Goal: Answer question/provide support

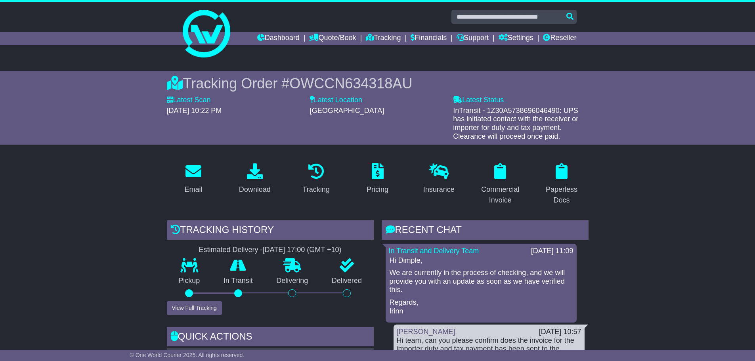
scroll to position [238, 0]
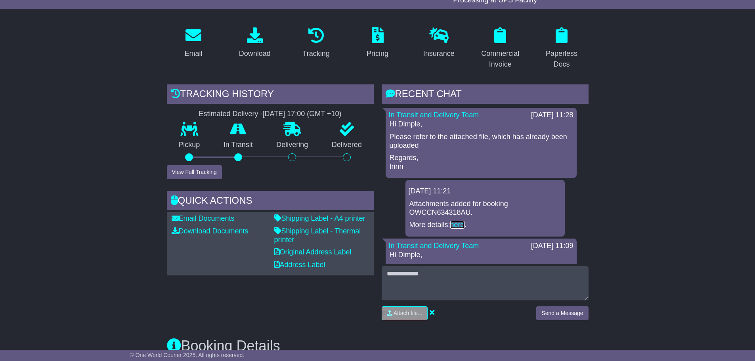
click at [455, 225] on link "here" at bounding box center [457, 225] width 14 height 8
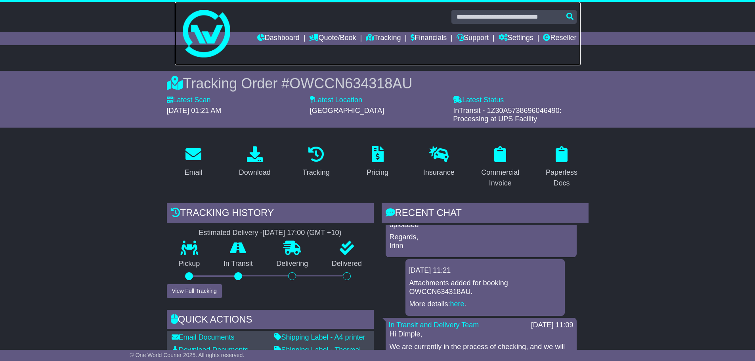
click at [549, 31] on link at bounding box center [378, 33] width 406 height 63
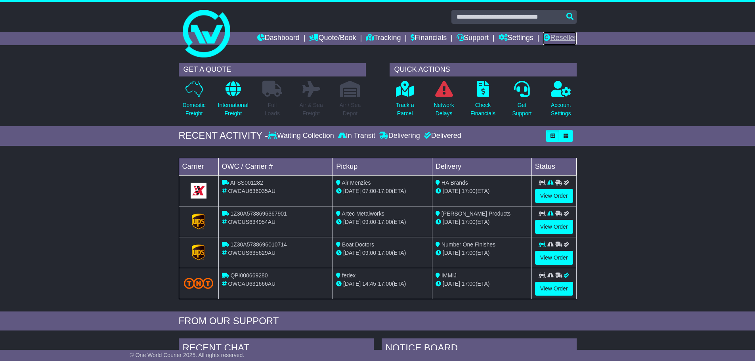
click at [566, 39] on link "Reseller" at bounding box center [559, 38] width 33 height 13
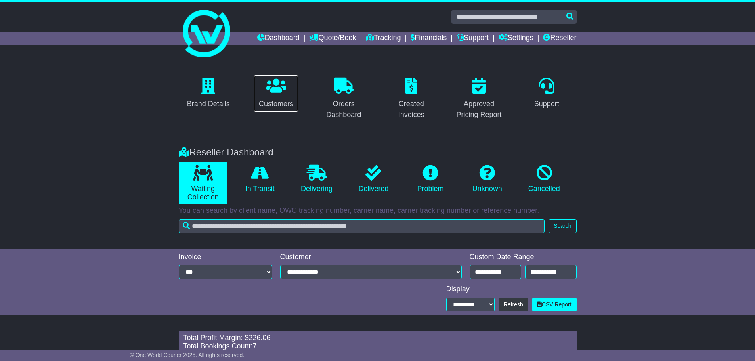
click at [271, 98] on link "Customers" at bounding box center [276, 93] width 45 height 37
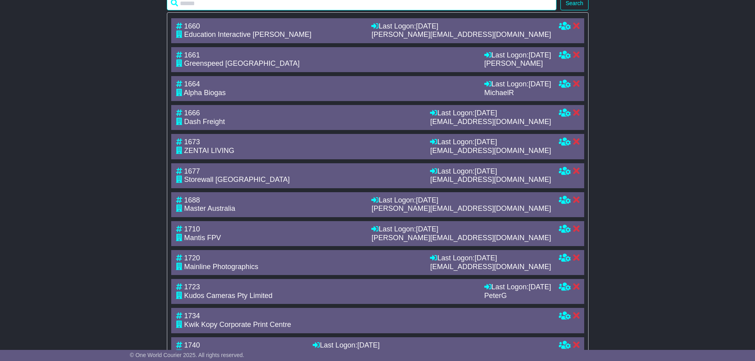
click at [264, 10] on input "text" at bounding box center [362, 3] width 390 height 14
type input "*****"
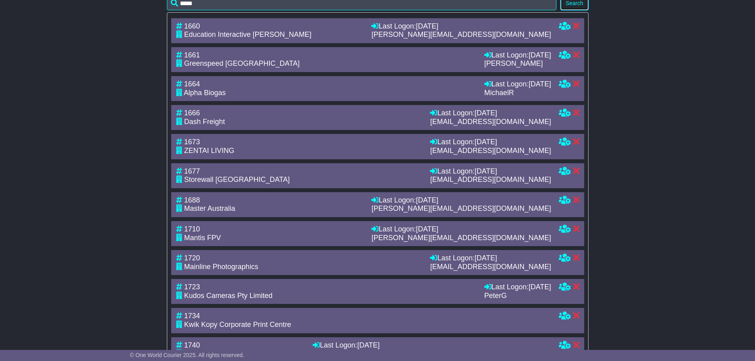
click at [569, 10] on button "Search" at bounding box center [574, 3] width 28 height 14
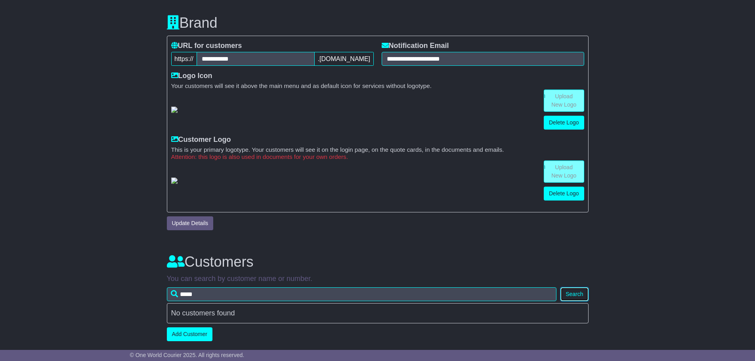
scroll to position [201, 0]
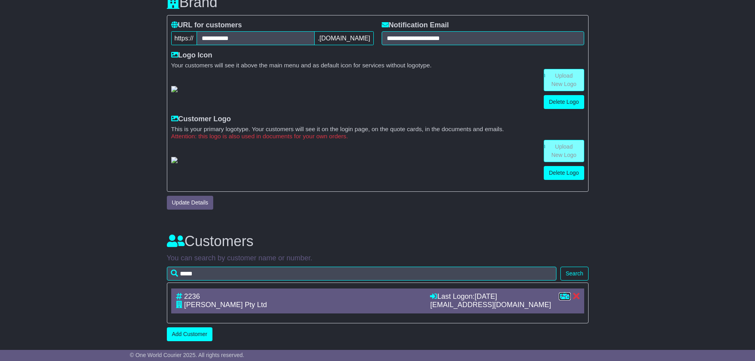
click at [563, 297] on icon at bounding box center [565, 295] width 12 height 7
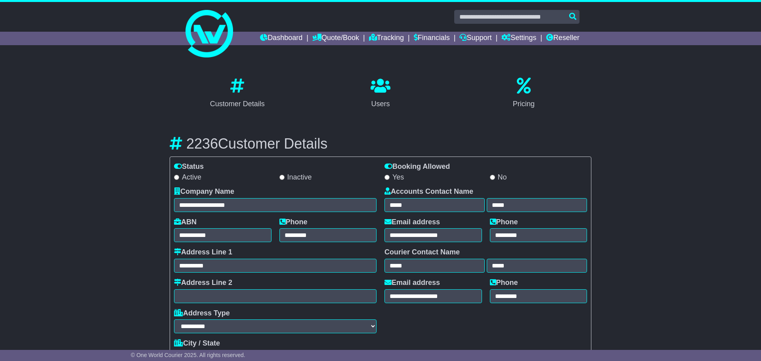
select select "**********"
select select "**"
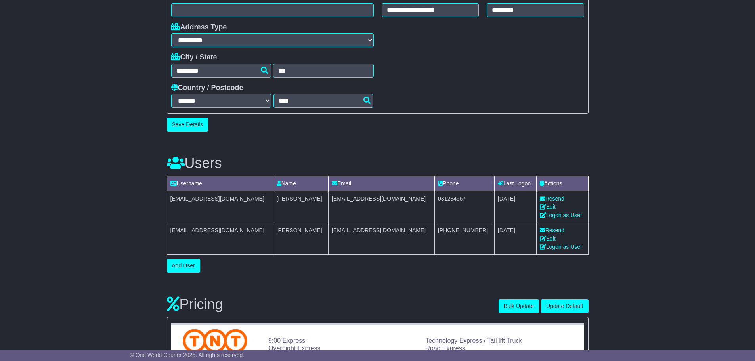
scroll to position [277, 0]
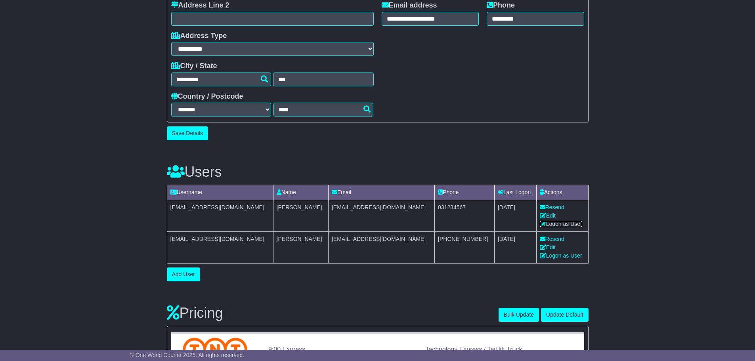
click at [550, 224] on link "Logon as User" at bounding box center [561, 224] width 42 height 6
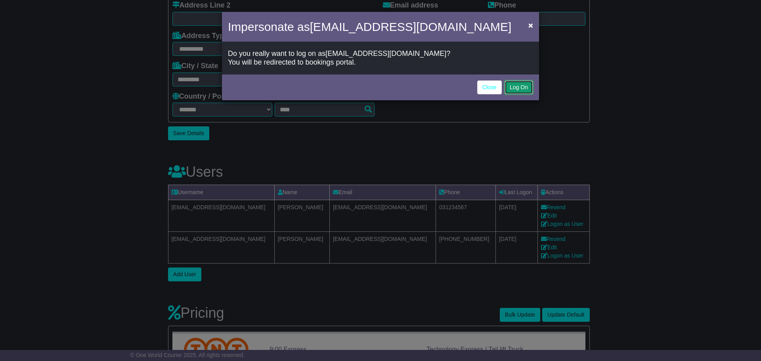
click at [523, 88] on button "Log On" at bounding box center [518, 87] width 29 height 14
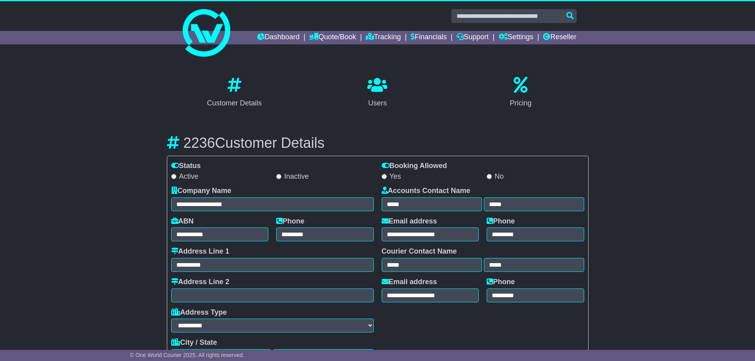
scroll to position [0, 0]
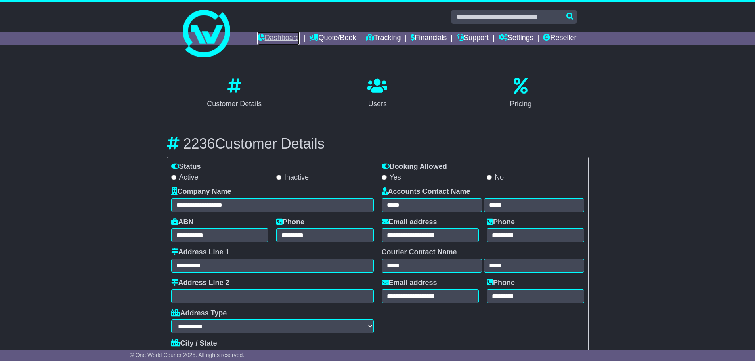
click at [257, 36] on link "Dashboard" at bounding box center [278, 38] width 42 height 13
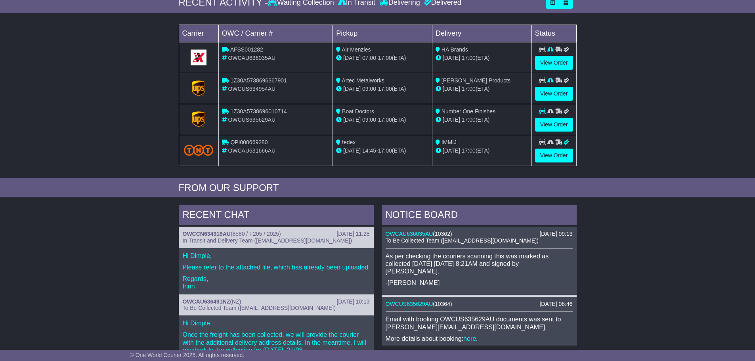
scroll to position [158, 0]
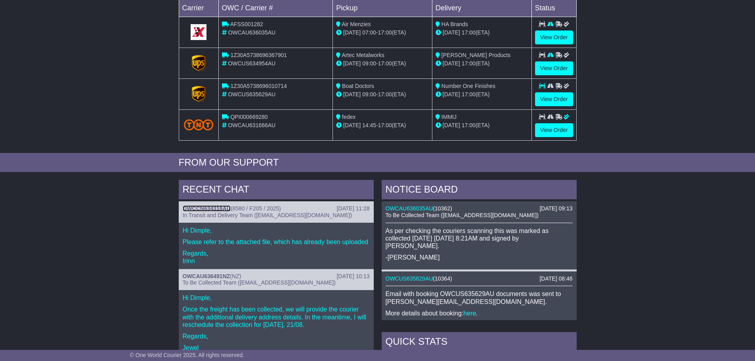
click at [195, 210] on link "OWCCN634318AU" at bounding box center [207, 208] width 48 height 6
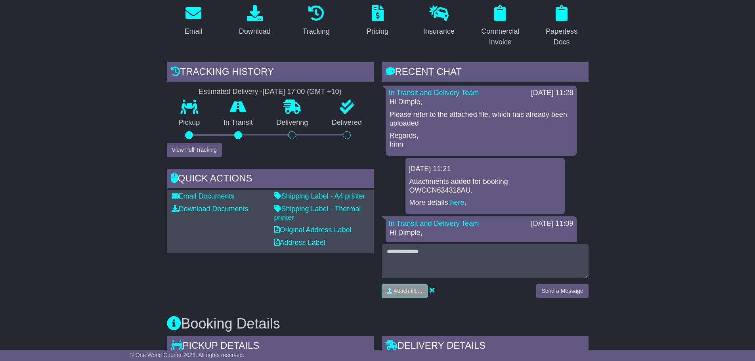
scroll to position [158, 0]
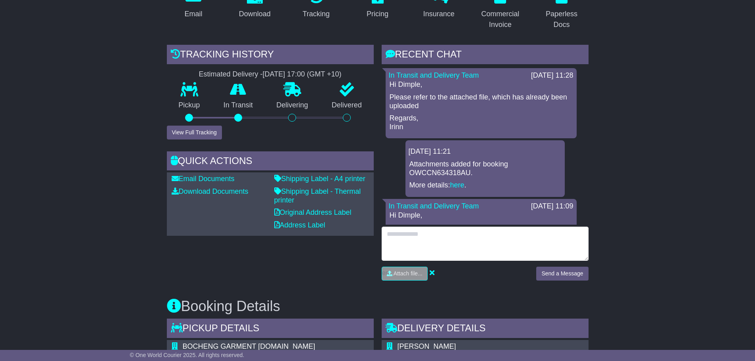
click at [436, 236] on textarea at bounding box center [484, 244] width 207 height 34
type textarea "**********"
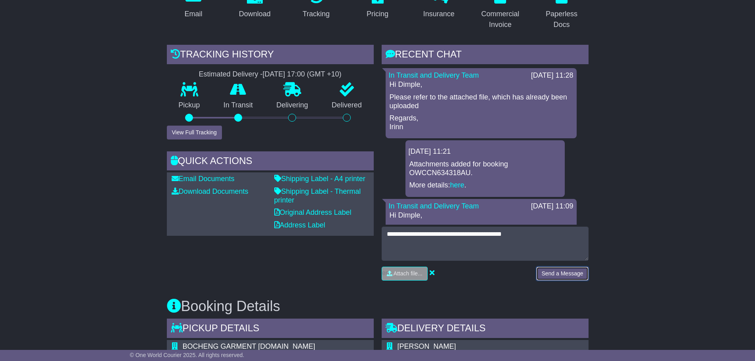
click at [545, 269] on button "Send a Message" at bounding box center [562, 274] width 52 height 14
